Goal: Complete application form

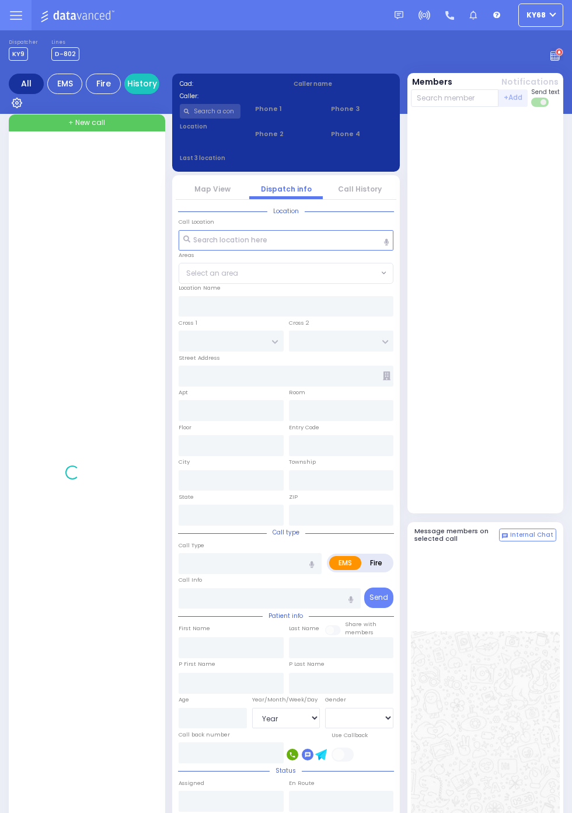
select select "Year"
select select "[DEMOGRAPHIC_DATA]"
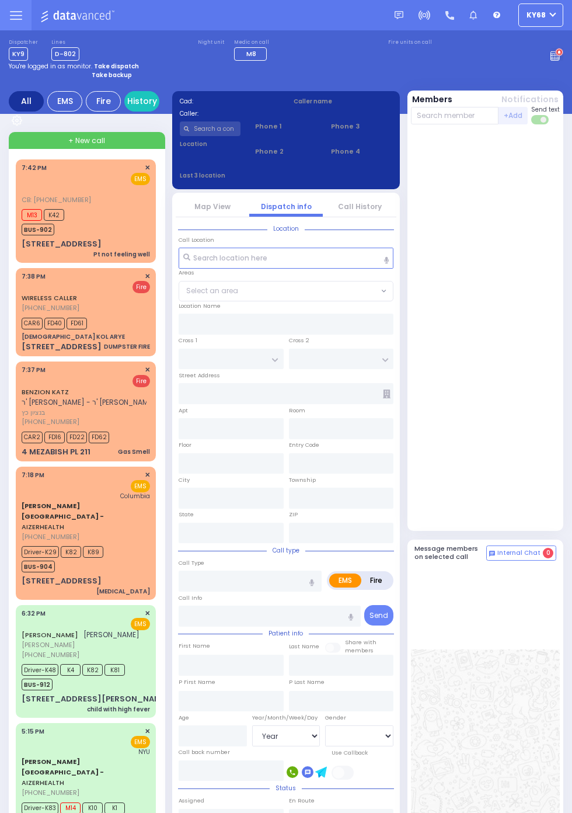
click at [30, 503] on span "[PERSON_NAME][GEOGRAPHIC_DATA] -" at bounding box center [63, 511] width 82 height 20
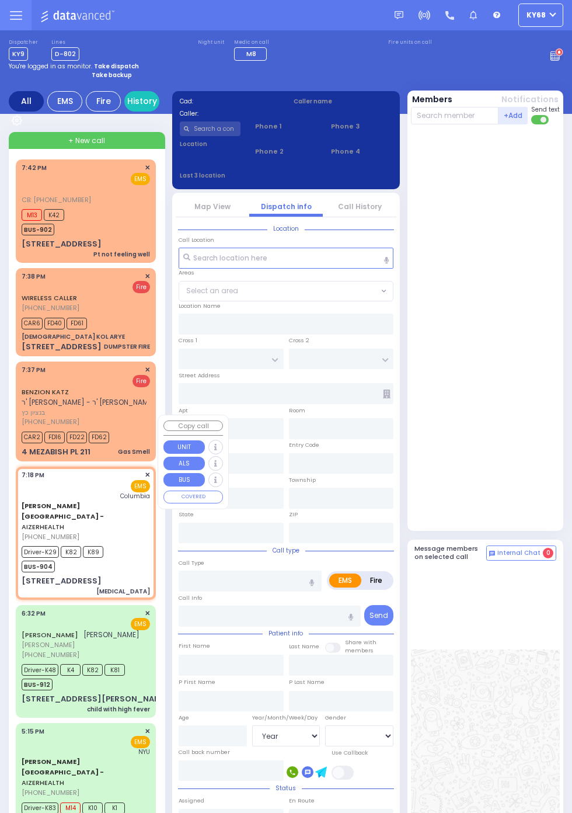
select select
type input "[MEDICAL_DATA]"
radio input "true"
type input "Shloime"
type input "[PERSON_NAME]"
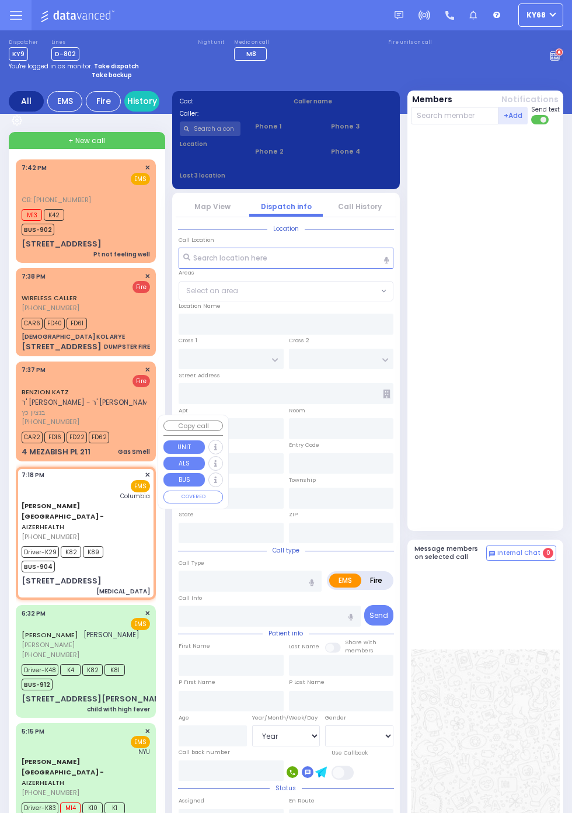
type input "3"
select select "Year"
select select "[DEMOGRAPHIC_DATA]"
type input "19:18"
type input "19:22"
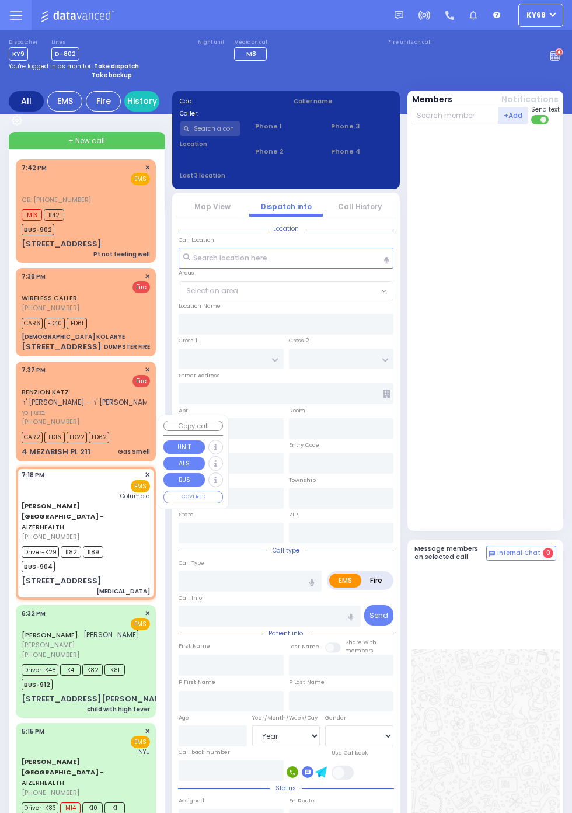
type input "19:28"
type input "19:45"
type input "20:30"
type input "20:40"
type input "[US_STATE][GEOGRAPHIC_DATA]- [GEOGRAPHIC_DATA]"
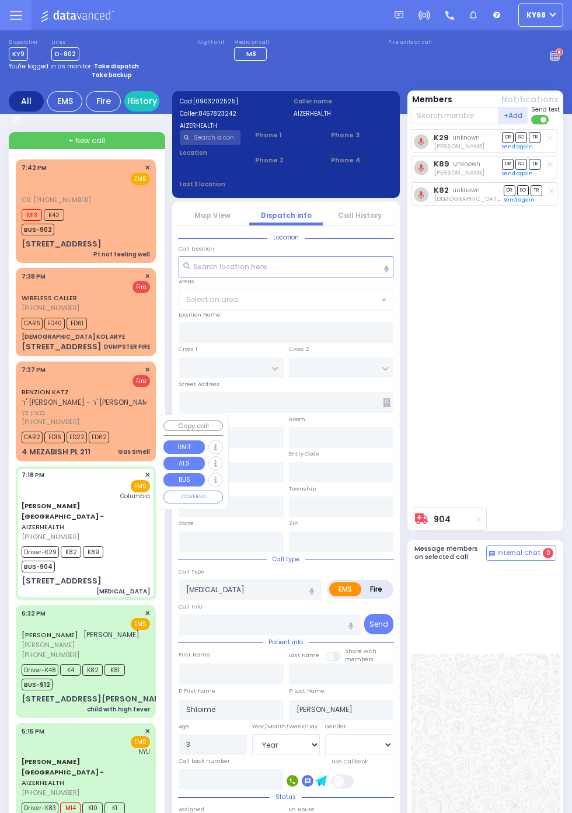
select select
type input "[PERSON_NAME] DR"
type input "CARTER LN"
type input "[STREET_ADDRESS]"
type input "2"
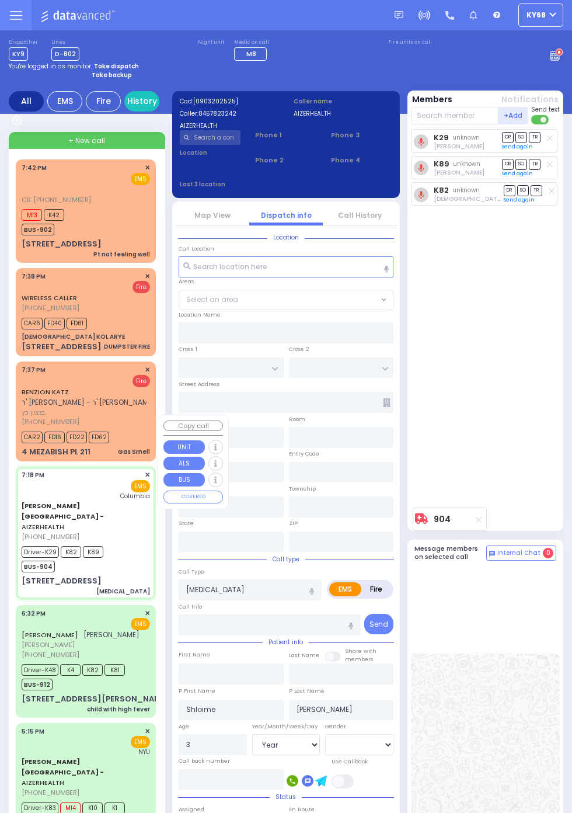
type input "2"
type input "Monroe"
type input "[US_STATE]"
type input "10950"
radio input "true"
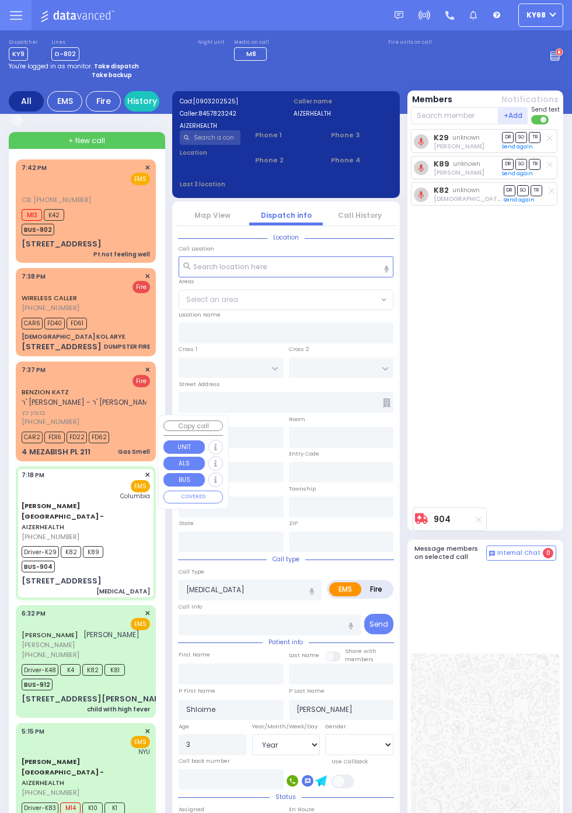
select select "Year"
select select "[DEMOGRAPHIC_DATA]"
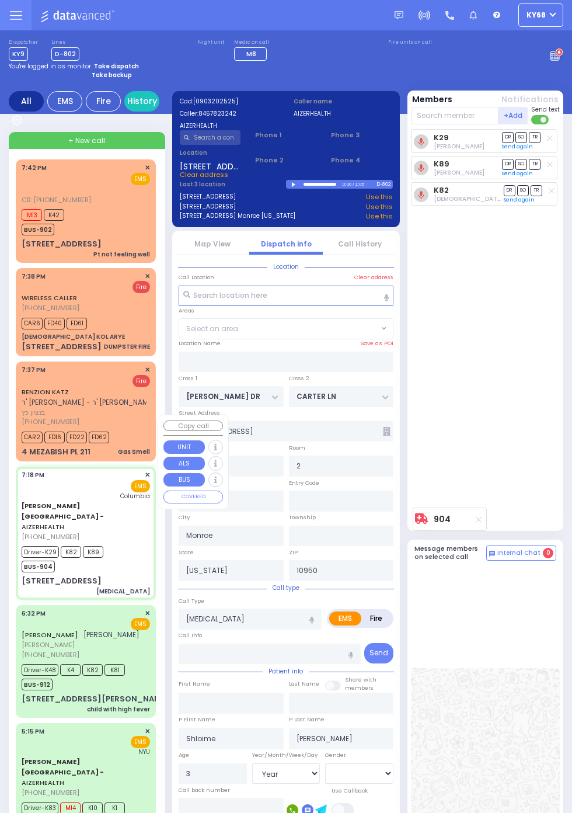
select select "SECTION 2"
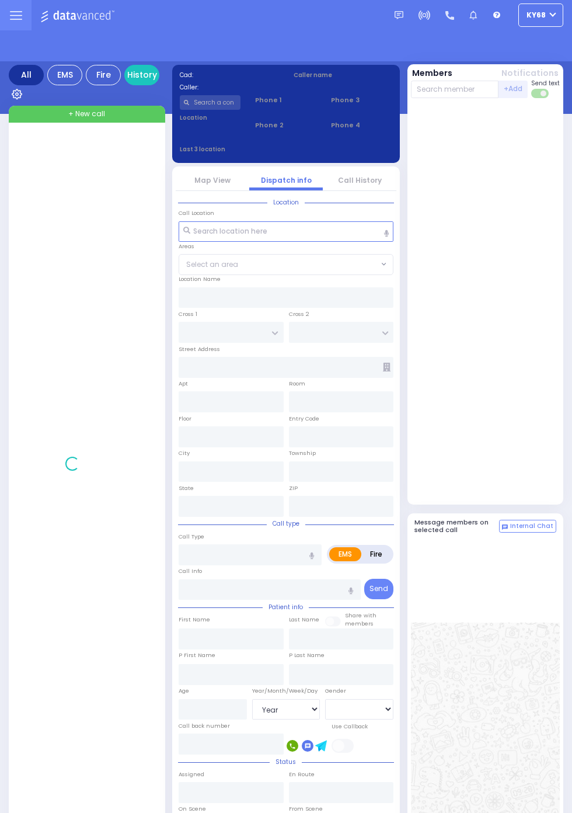
select select "Year"
select select "[DEMOGRAPHIC_DATA]"
select select "Year"
select select "[DEMOGRAPHIC_DATA]"
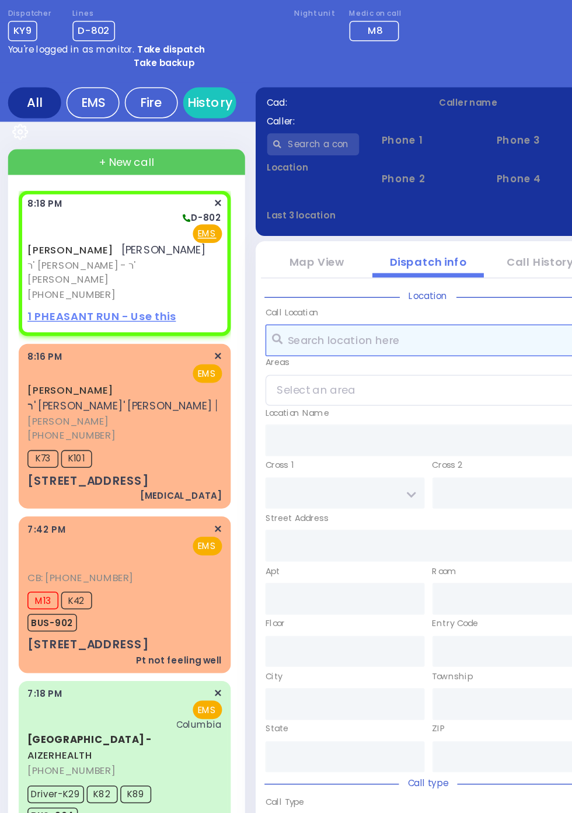
select select
radio input "true"
type input "PINCHUS"
type input "KELLNER"
select select
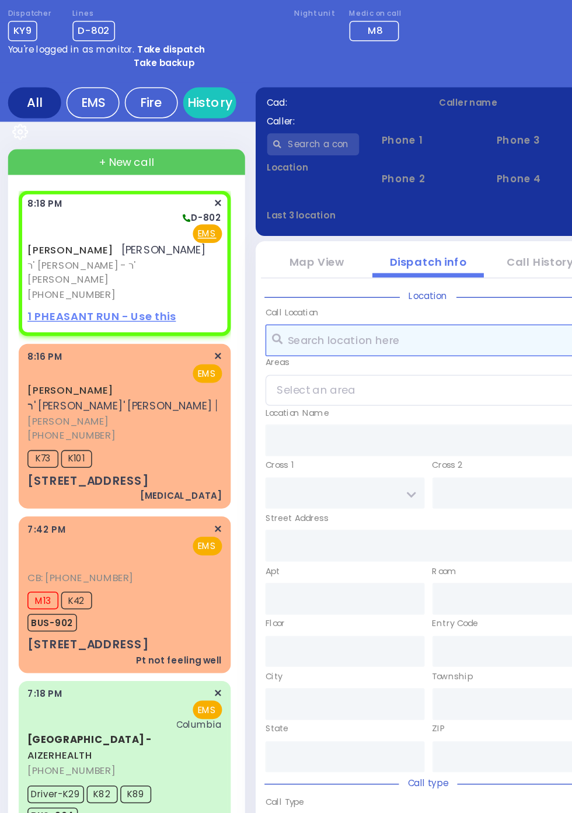
select select
type input "20:18"
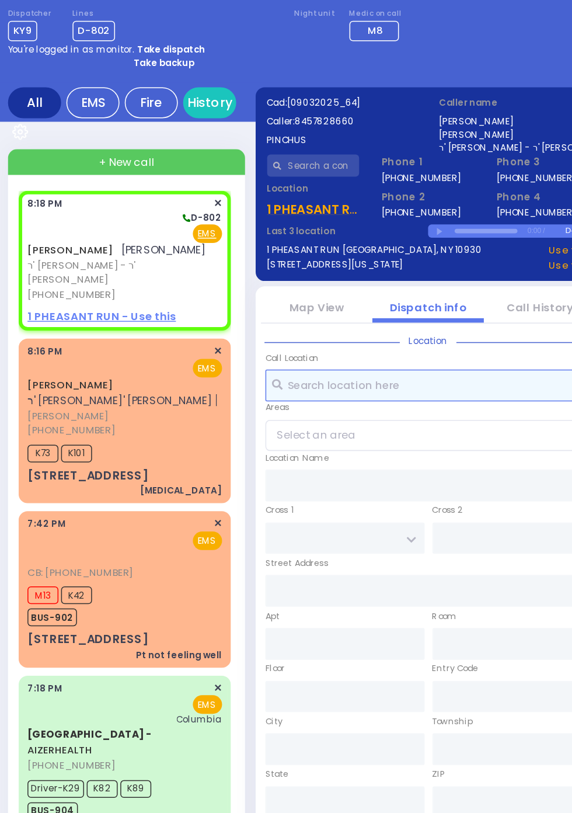
select select
radio input "true"
select select
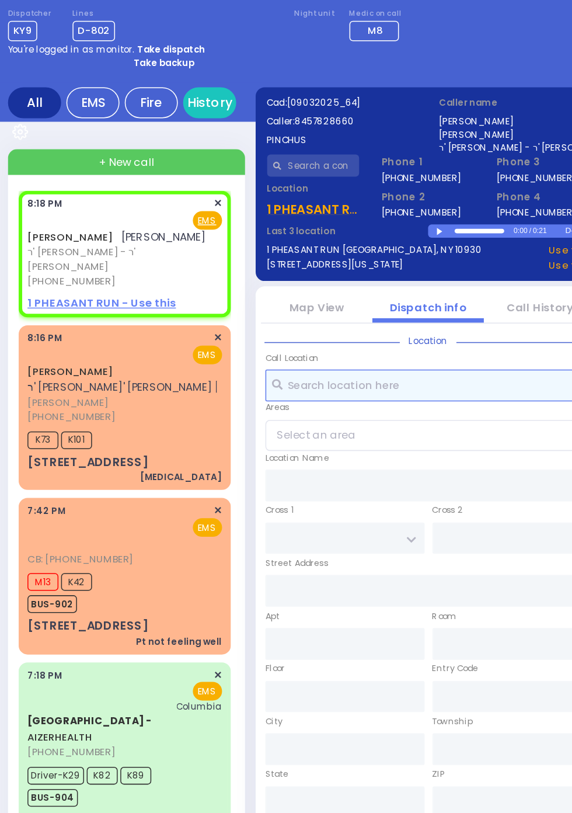
select select
radio input "true"
select select
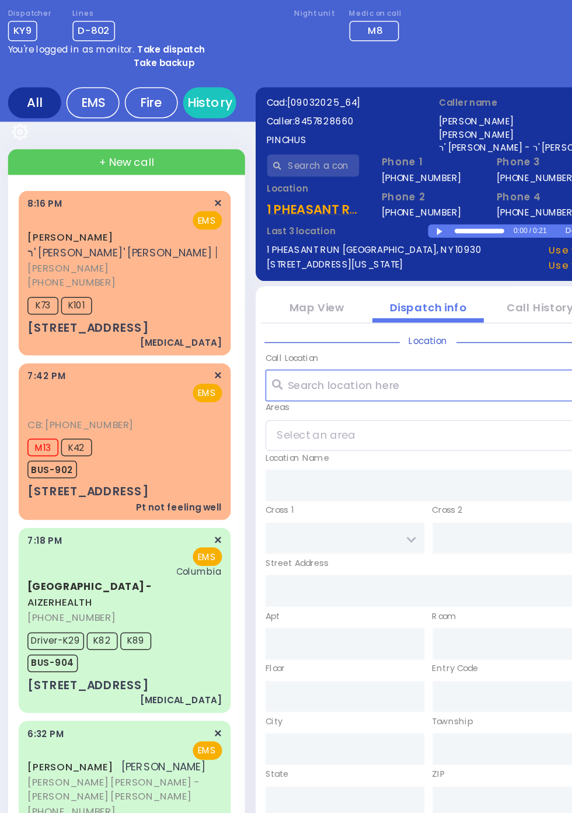
click at [24, 338] on span "BUS-902" at bounding box center [38, 344] width 33 height 12
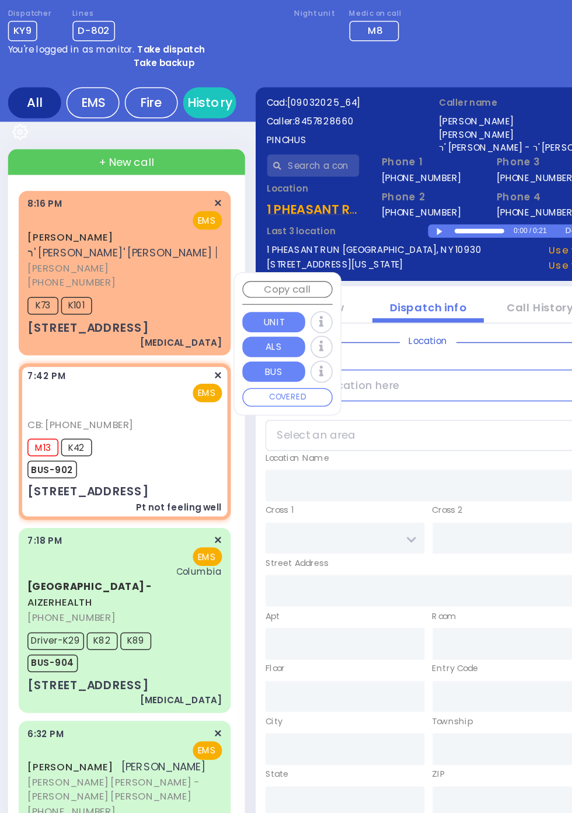
select select
type input "Pt not feeling well"
radio input "true"
type input "71"
select select "Year"
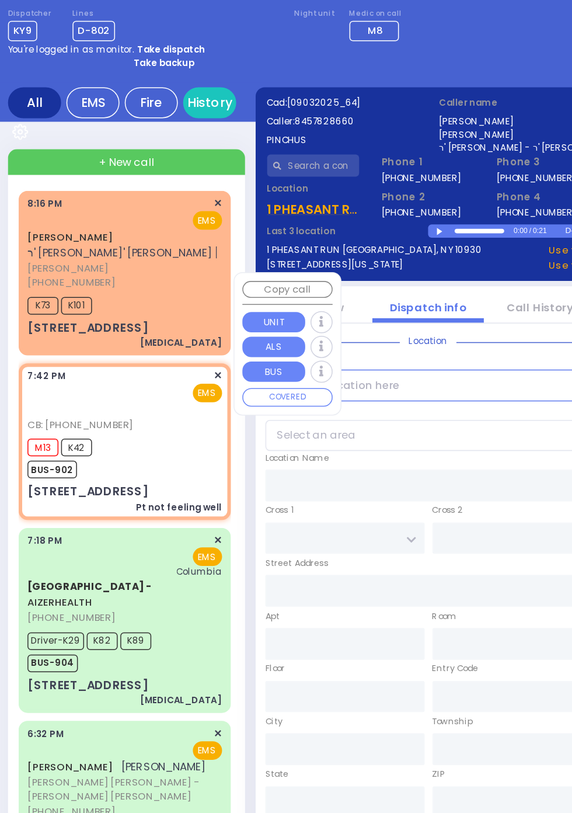
select select "[DEMOGRAPHIC_DATA]"
type input "8456623761"
type input "19:42"
type input "19:47"
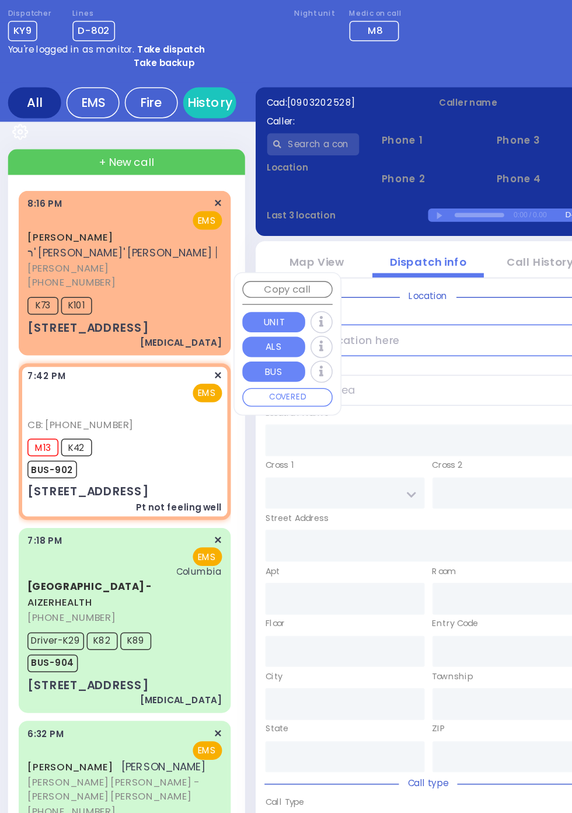
type input "BUCHANAN COURT"
type input "GARFIELD RD"
type input "[STREET_ADDRESS]"
type input "Kiryas Joel"
type input "[US_STATE]"
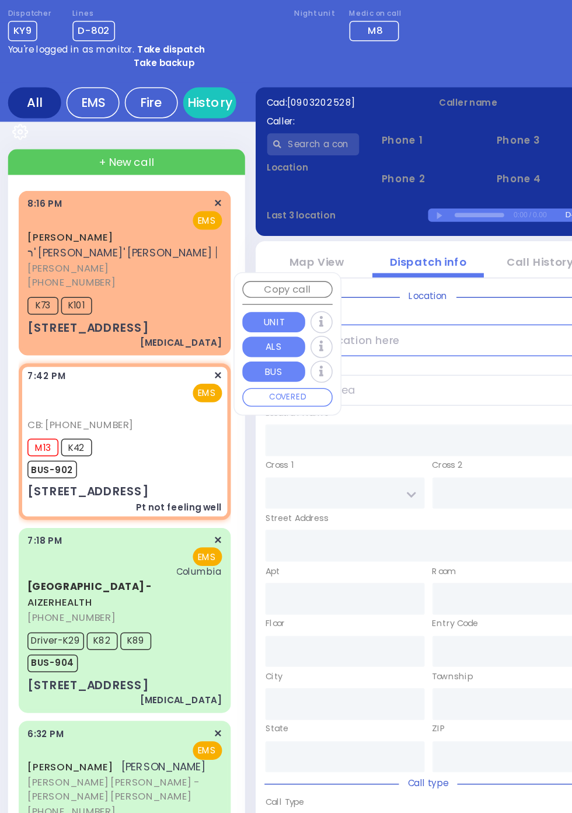
type input "10950"
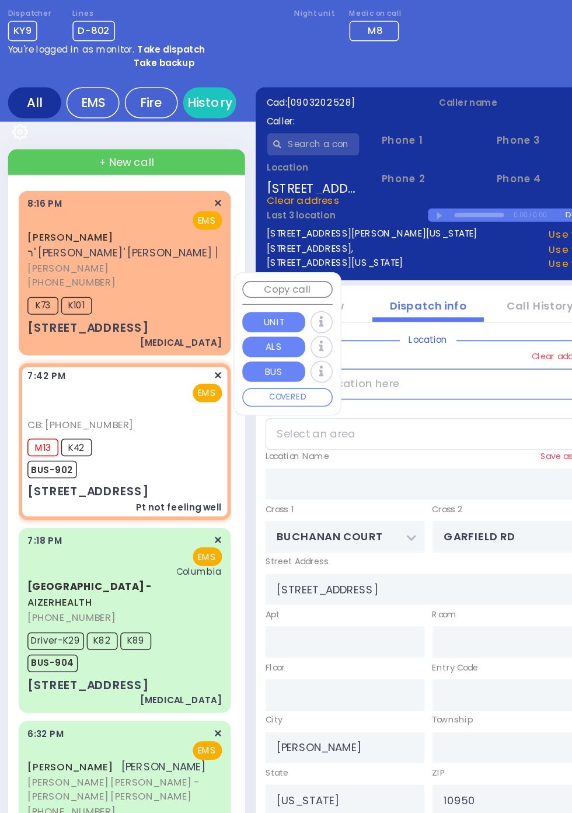
select select "SECTION 1"
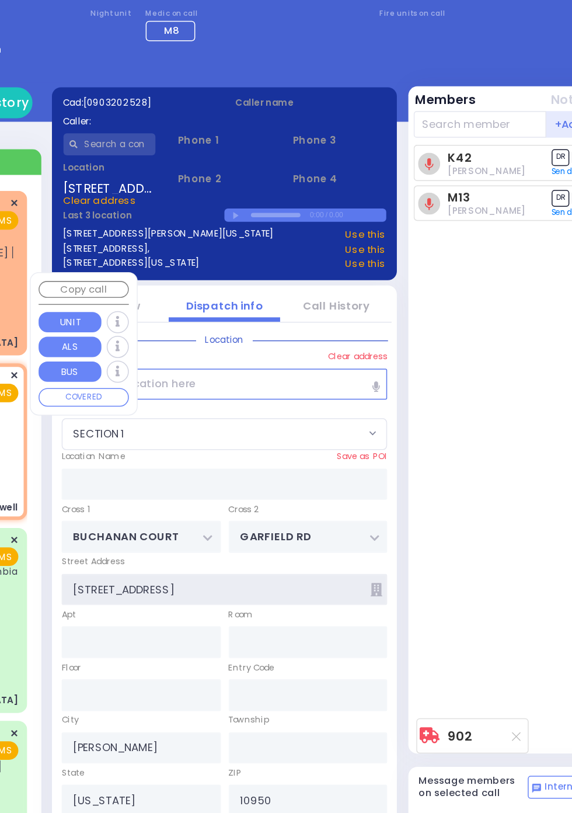
click at [383, 423] on input "[STREET_ADDRESS]" at bounding box center [286, 422] width 215 height 21
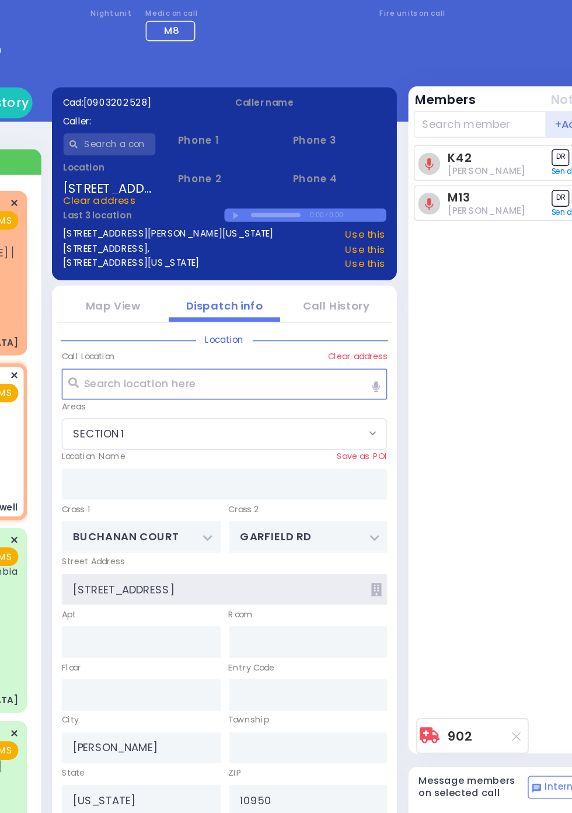
scroll to position [243, 0]
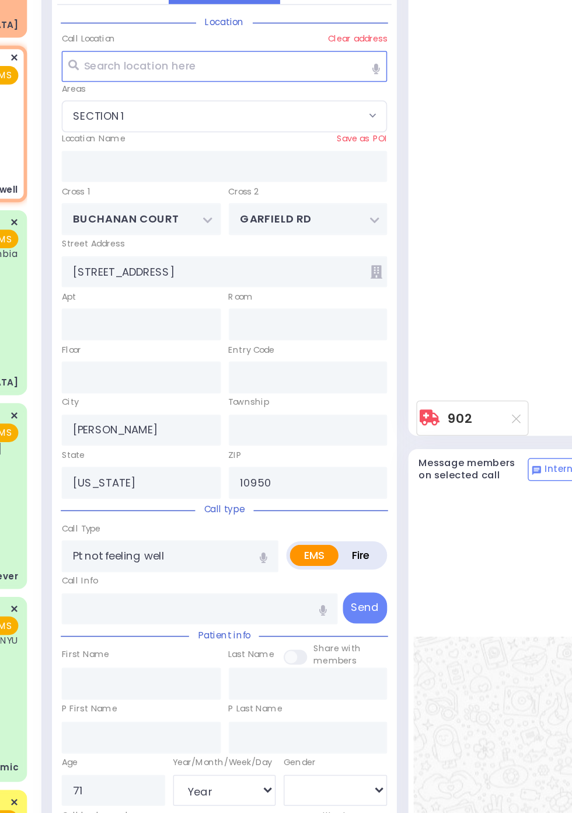
click at [387, 178] on icon at bounding box center [387, 179] width 8 height 9
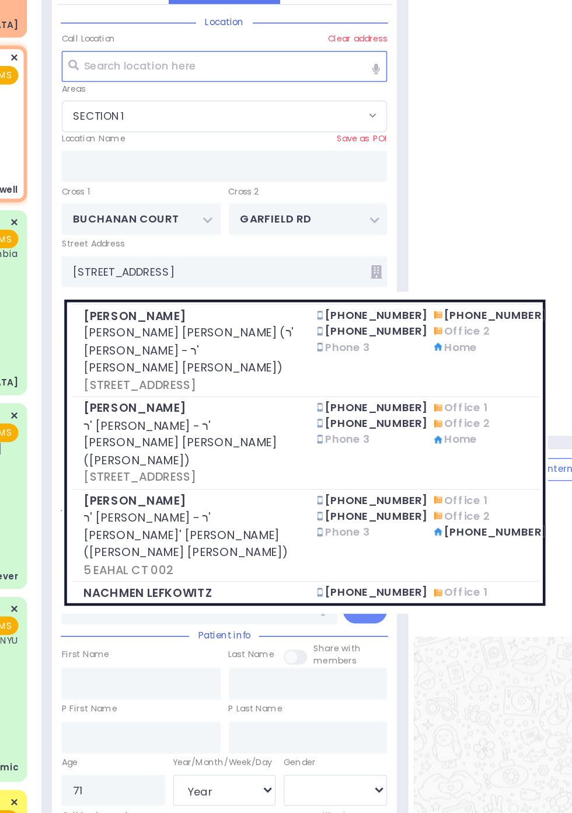
scroll to position [896, 0]
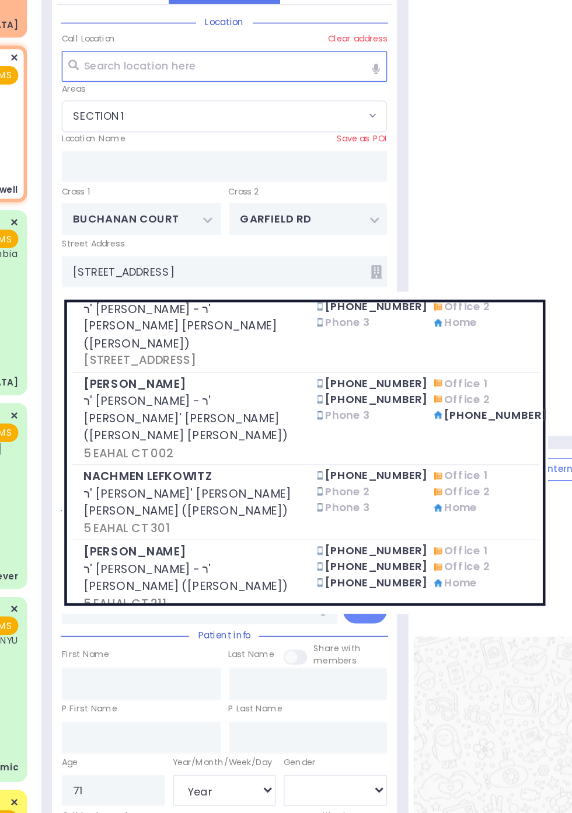
click at [470, 449] on div at bounding box center [487, 387] width 145 height 123
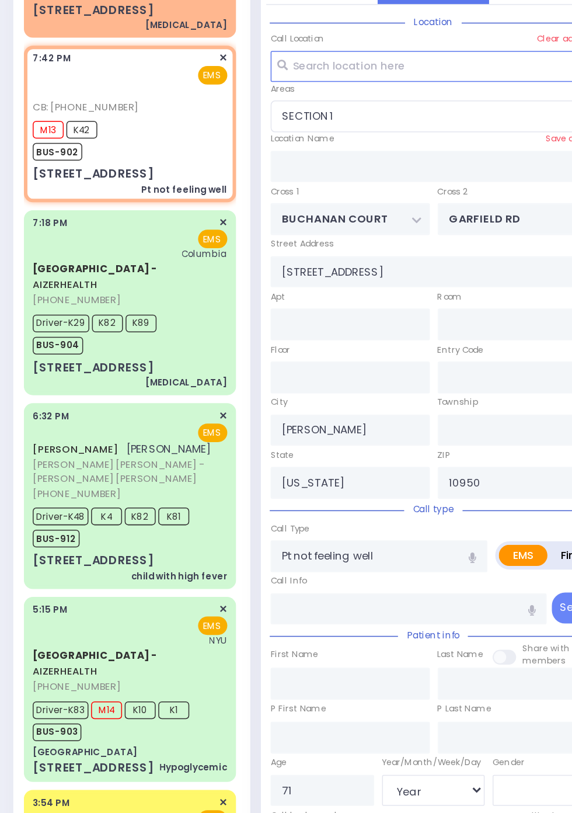
scroll to position [0, 0]
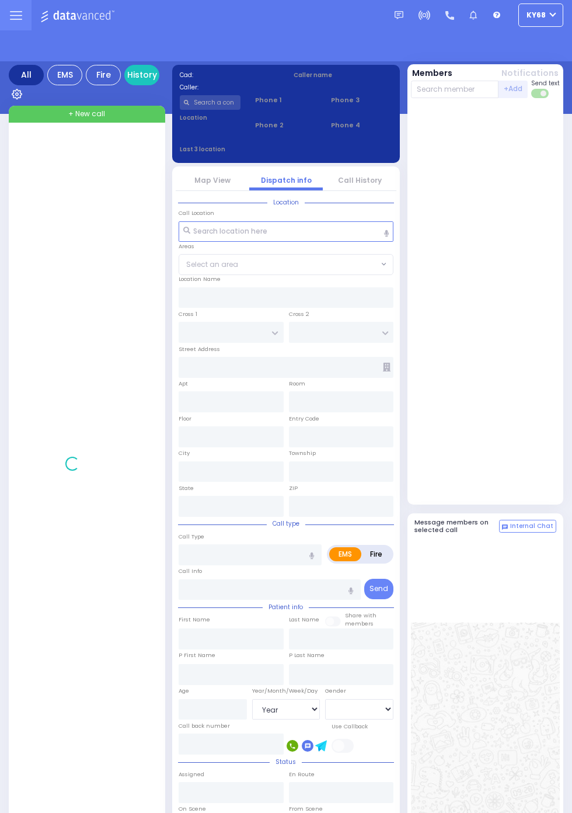
select select "Year"
select select "[DEMOGRAPHIC_DATA]"
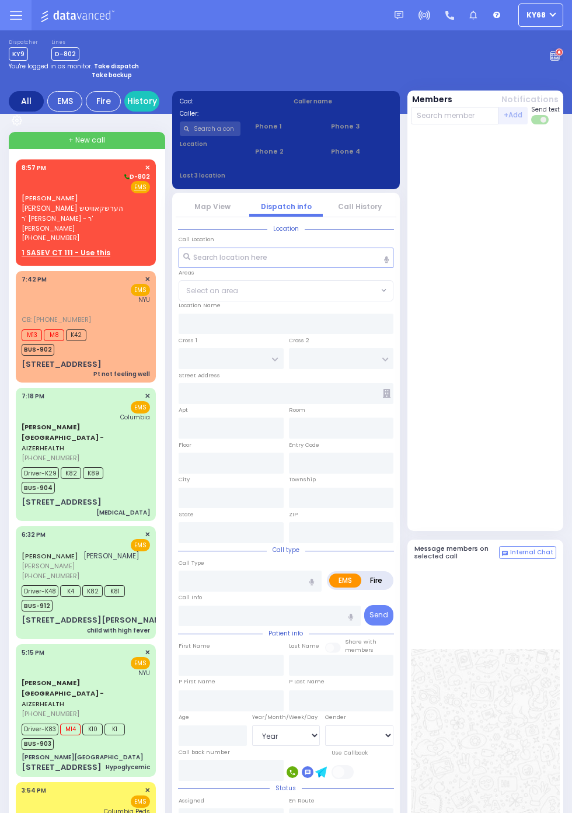
select select "Year"
select select "[DEMOGRAPHIC_DATA]"
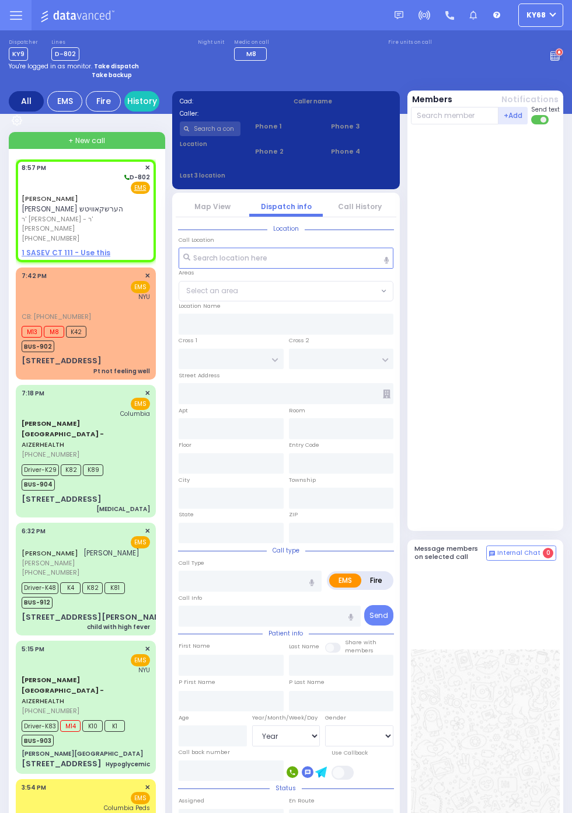
select select
radio input "true"
type input "PINCHUS ZELIG"
type input "HERSHKOWITZ"
select select
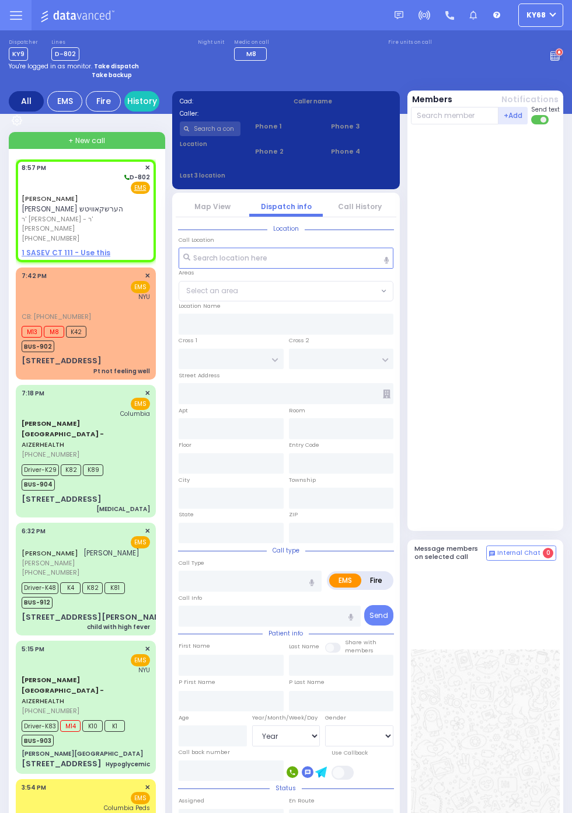
select select
type input "20:57"
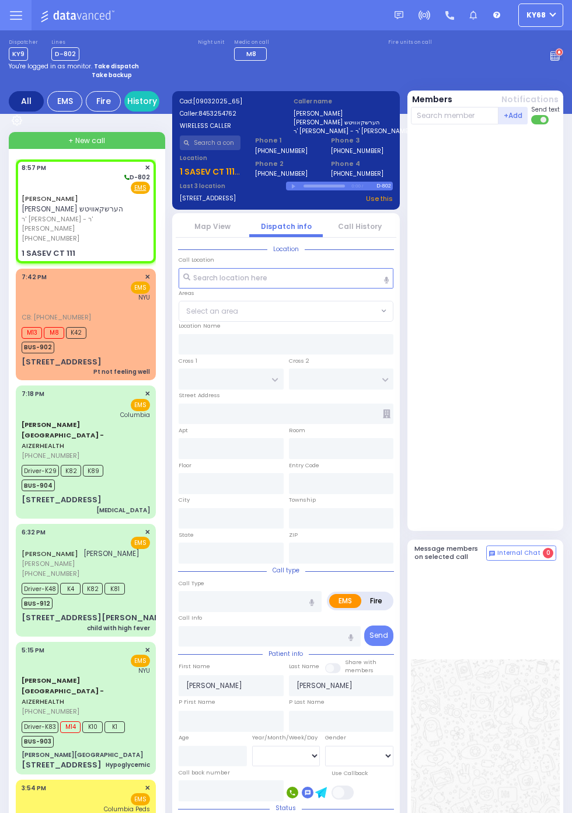
select select
radio input "true"
select select
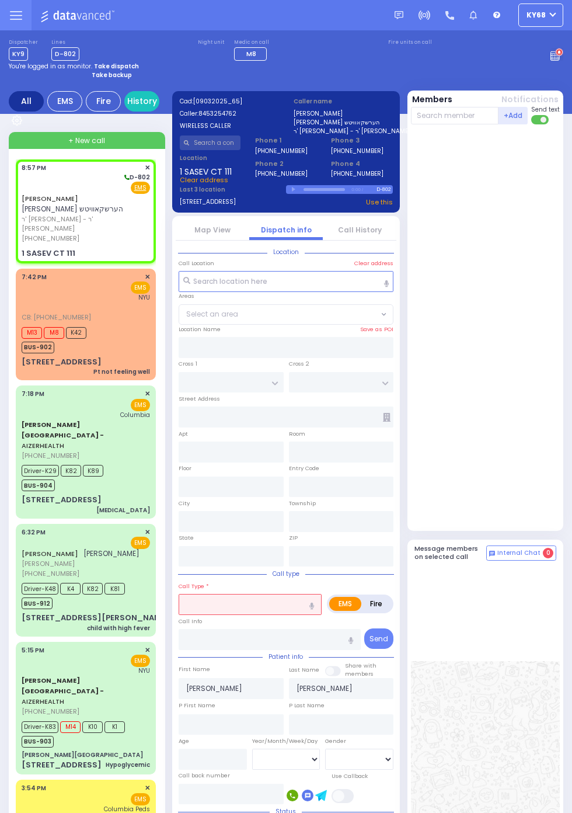
type input "MOUNTAIN RD"
type input "1 SASEV CT"
type input "111"
type input "Kiryas Joel"
type input "[US_STATE]"
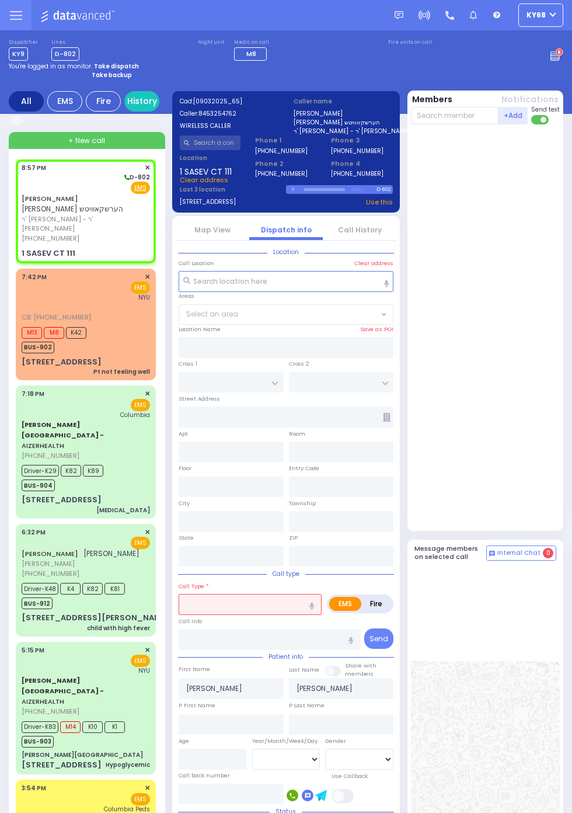
type input "10950"
select select "[GEOGRAPHIC_DATA]"
select select
type input "t"
radio input "true"
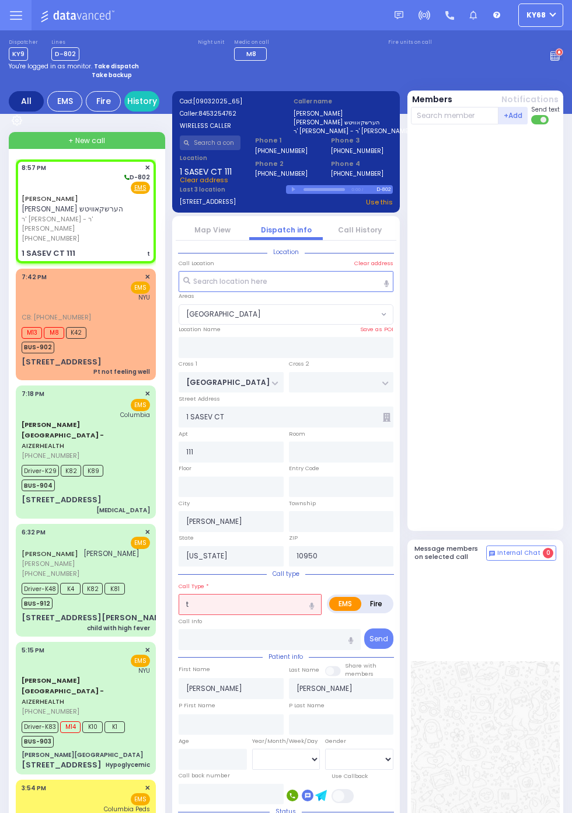
select select
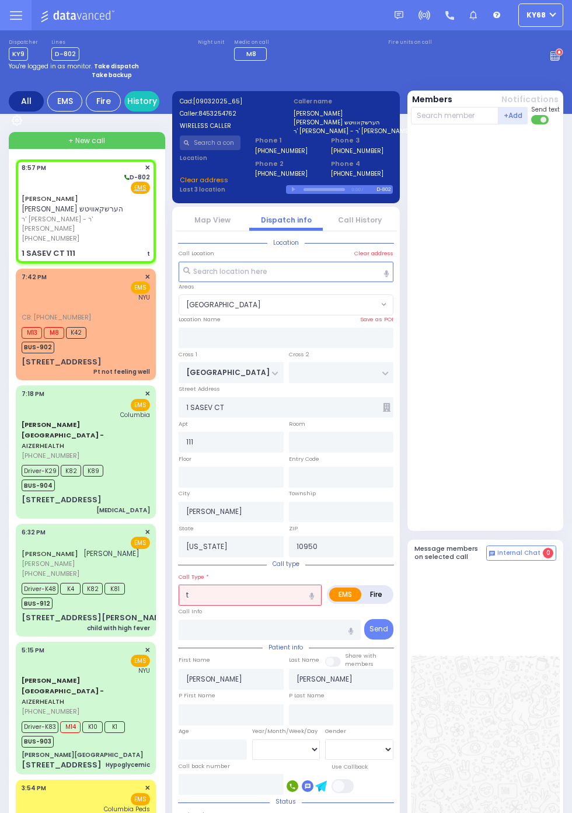
select select "[GEOGRAPHIC_DATA]"
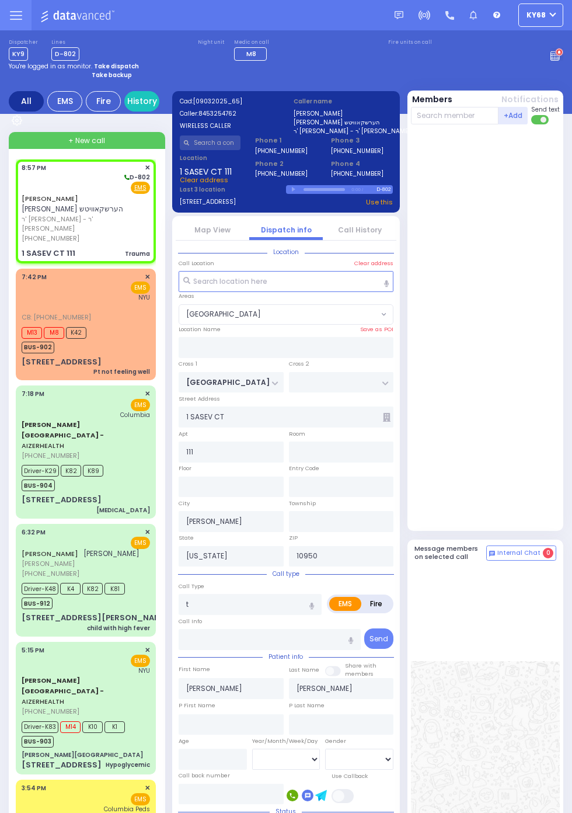
select select
type input "Trauma"
radio input "true"
select select
select select "[GEOGRAPHIC_DATA]"
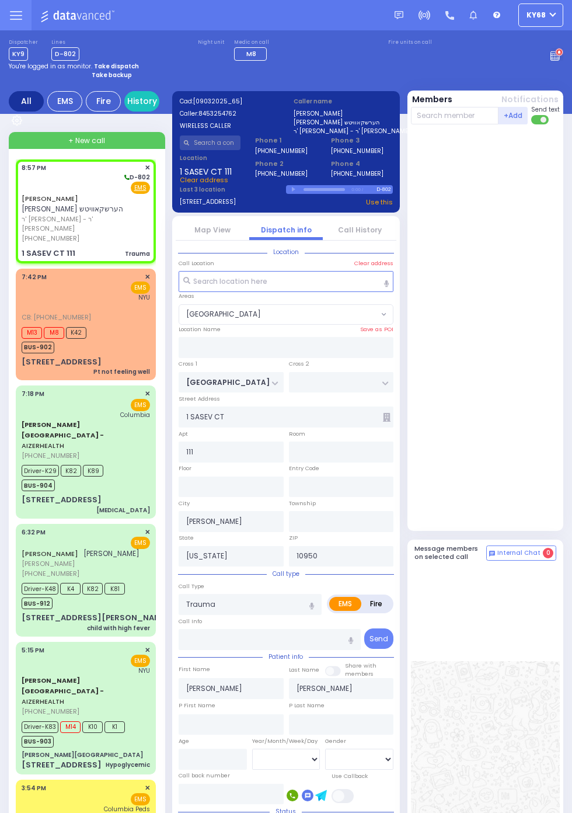
select select
radio input "true"
type input "4"
select select
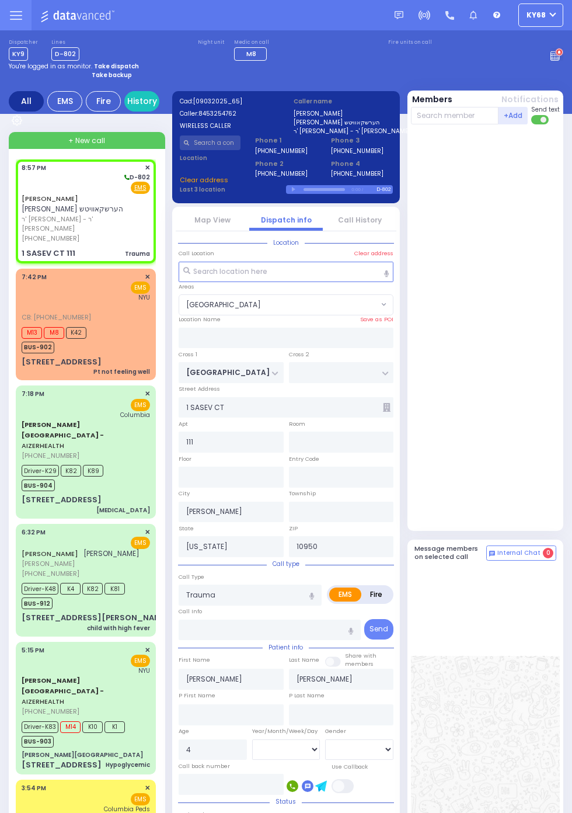
radio input "true"
select select "Year"
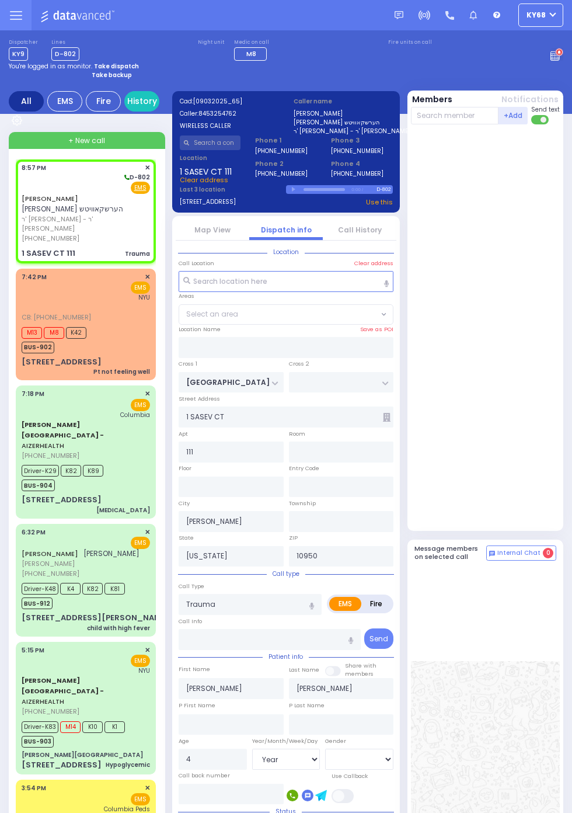
select select "[GEOGRAPHIC_DATA]"
